Goal: Information Seeking & Learning: Learn about a topic

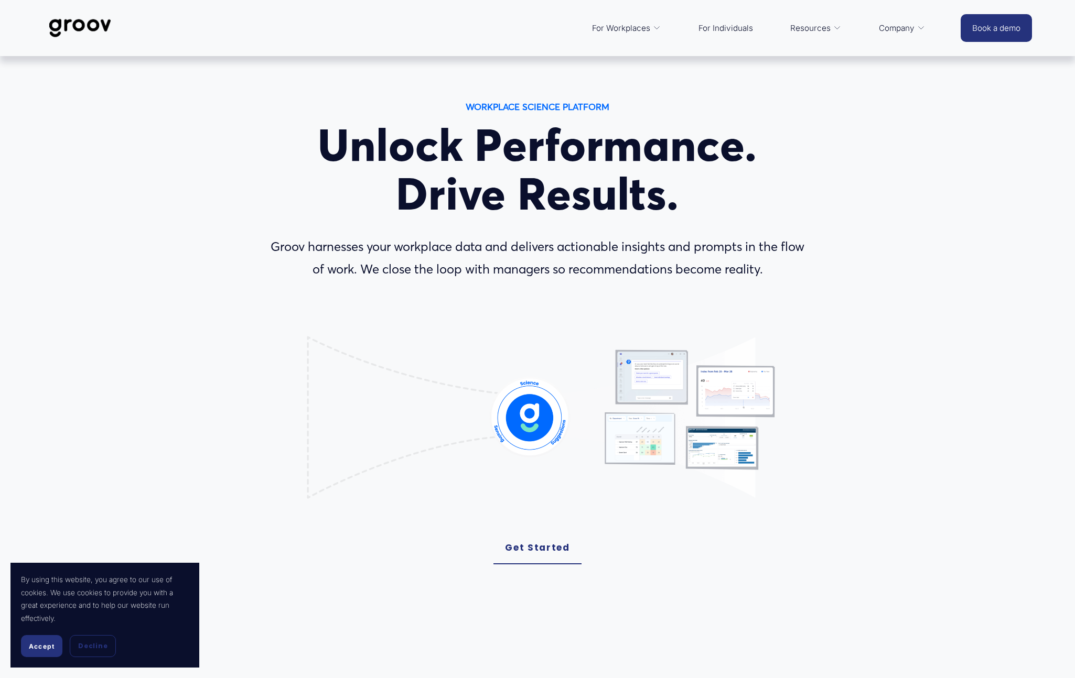
click at [40, 647] on span "Accept" at bounding box center [42, 647] width 26 height 8
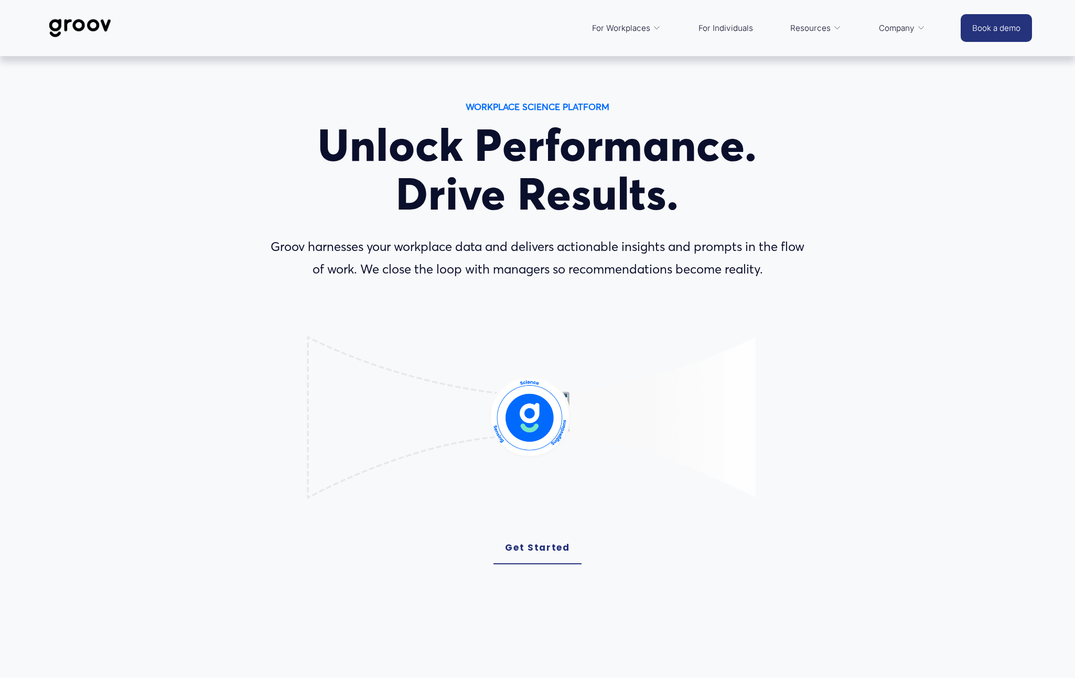
click at [0, 0] on span "Platform Overview" at bounding box center [0, 0] width 0 height 0
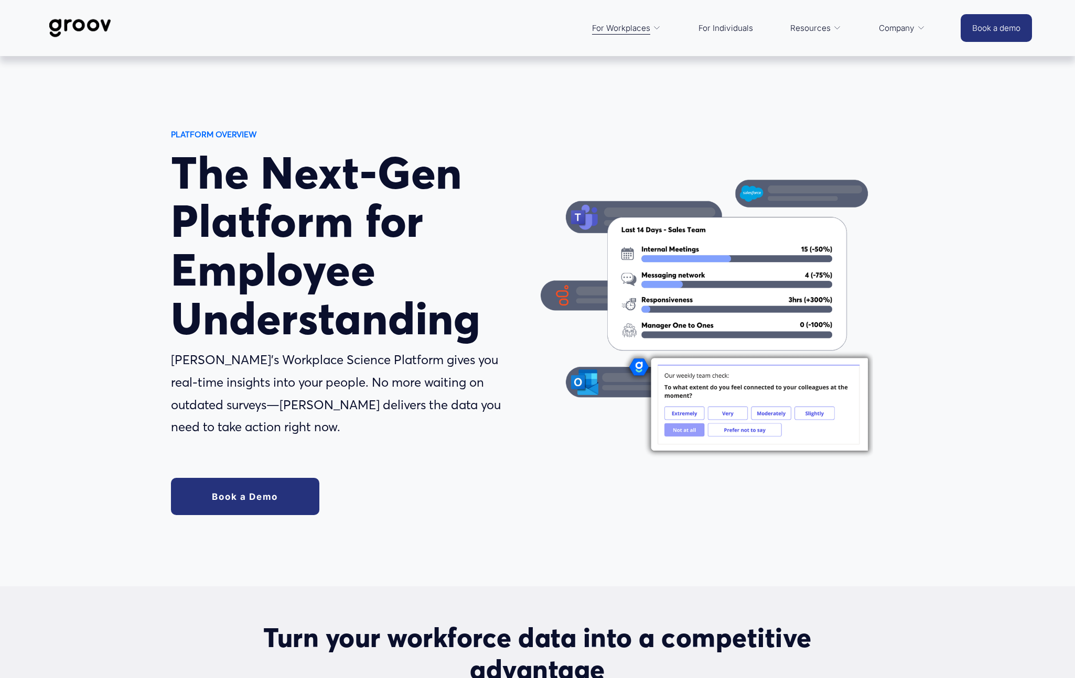
click at [737, 26] on link "For Individuals" at bounding box center [725, 28] width 65 height 25
